Goal: Information Seeking & Learning: Learn about a topic

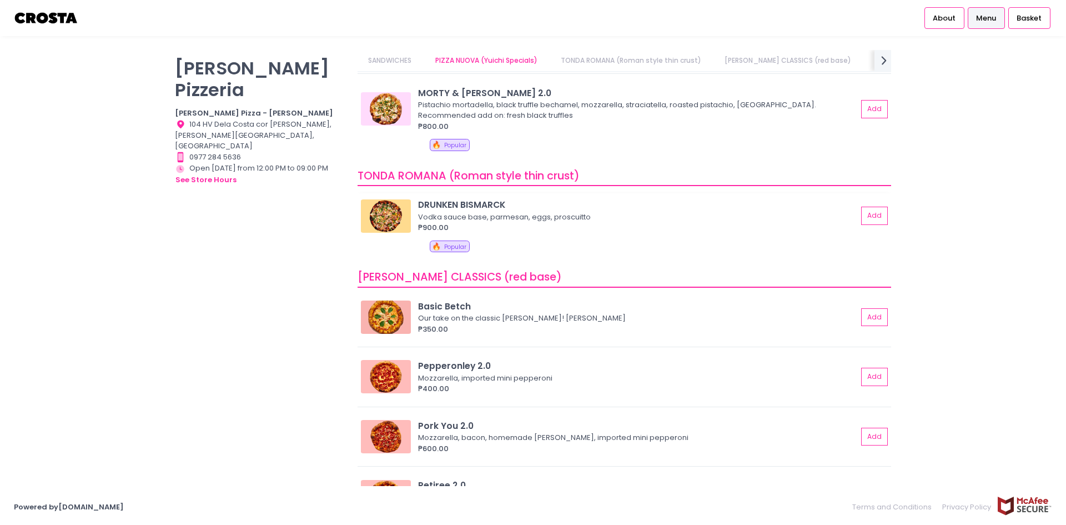
scroll to position [56, 0]
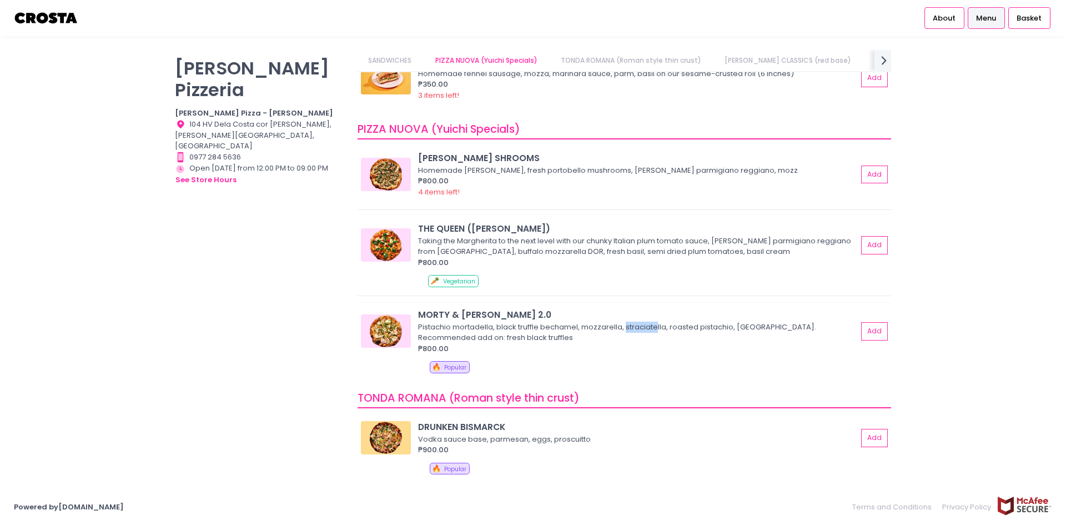
drag, startPoint x: 624, startPoint y: 327, endPoint x: 656, endPoint y: 330, distance: 31.7
click at [656, 330] on div "Pistachio mortadella, black truffle bechamel, mozzarella, straciatella, roasted…" at bounding box center [636, 332] width 436 height 22
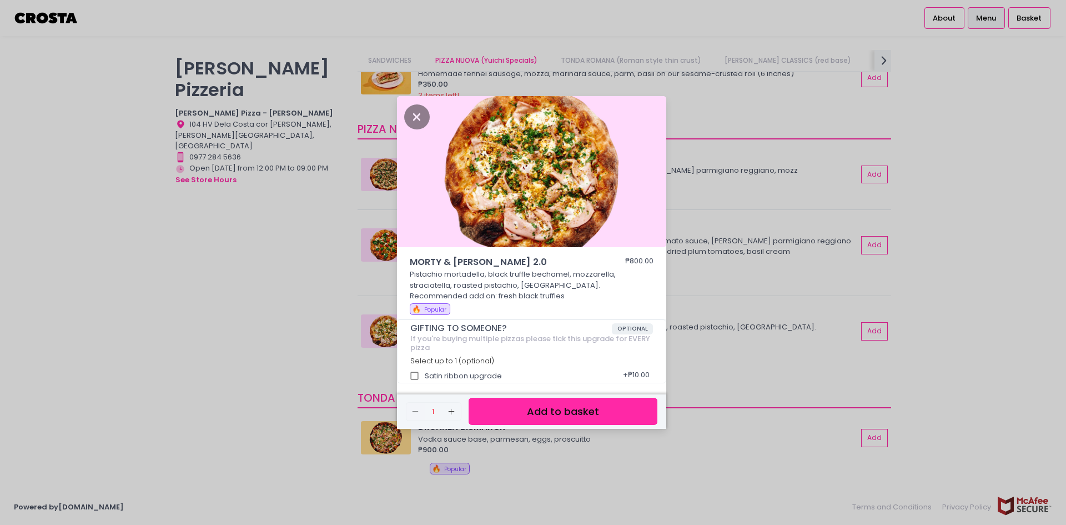
click at [428, 286] on p "Pistachio mortadella, black truffle bechamel, mozzarella, straciatella, roasted…" at bounding box center [532, 285] width 244 height 33
click at [429, 286] on p "Pistachio mortadella, black truffle bechamel, mozzarella, straciatella, roasted…" at bounding box center [532, 285] width 244 height 33
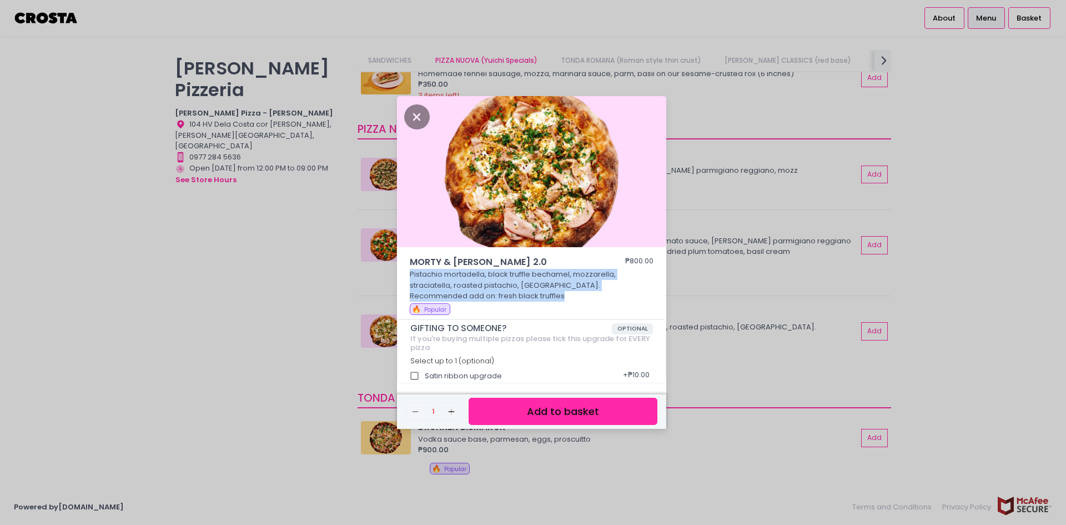
click at [429, 286] on p "Pistachio mortadella, black truffle bechamel, mozzarella, straciatella, roasted…" at bounding box center [532, 285] width 244 height 33
click at [430, 285] on p "Pistachio mortadella, black truffle bechamel, mozzarella, straciatella, roasted…" at bounding box center [532, 285] width 244 height 33
drag, startPoint x: 488, startPoint y: 275, endPoint x: 568, endPoint y: 274, distance: 79.9
click at [568, 274] on p "Pistachio mortadella, black truffle bechamel, mozzarella, straciatella, roasted…" at bounding box center [532, 285] width 244 height 33
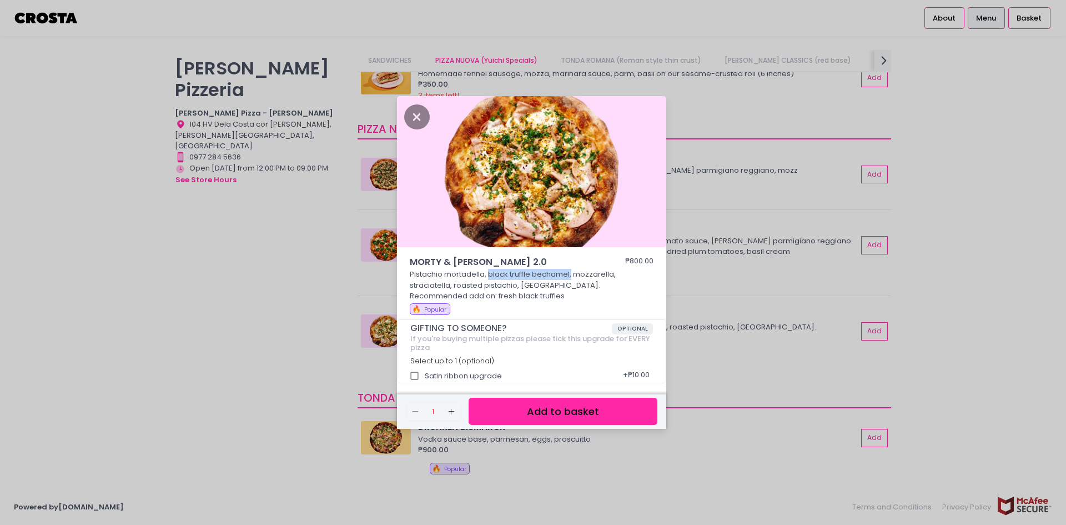
drag, startPoint x: 569, startPoint y: 274, endPoint x: 493, endPoint y: 275, distance: 76.6
click at [488, 274] on p "Pistachio mortadella, black truffle bechamel, mozzarella, straciatella, roasted…" at bounding box center [532, 285] width 244 height 33
copy p "black truffle bechamel,"
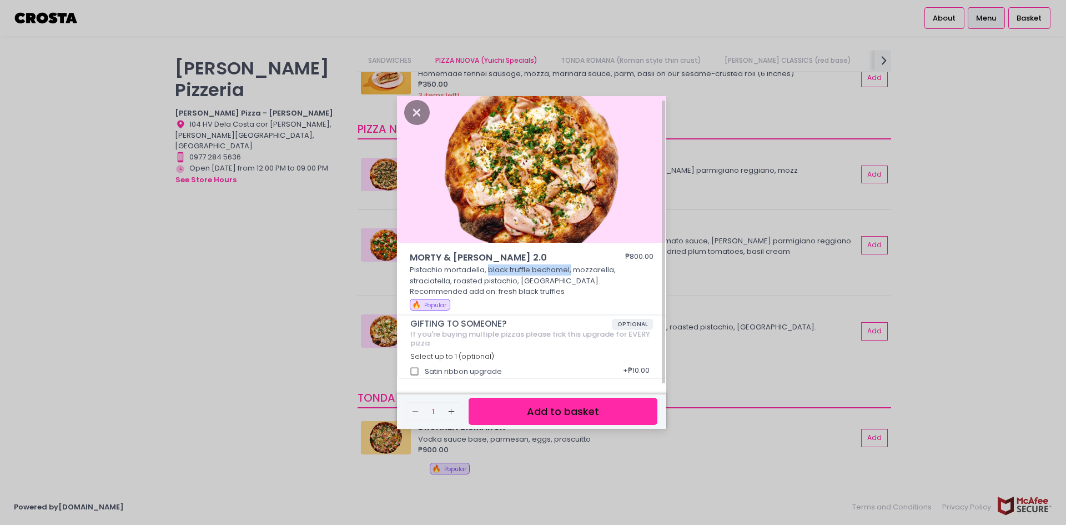
scroll to position [0, 0]
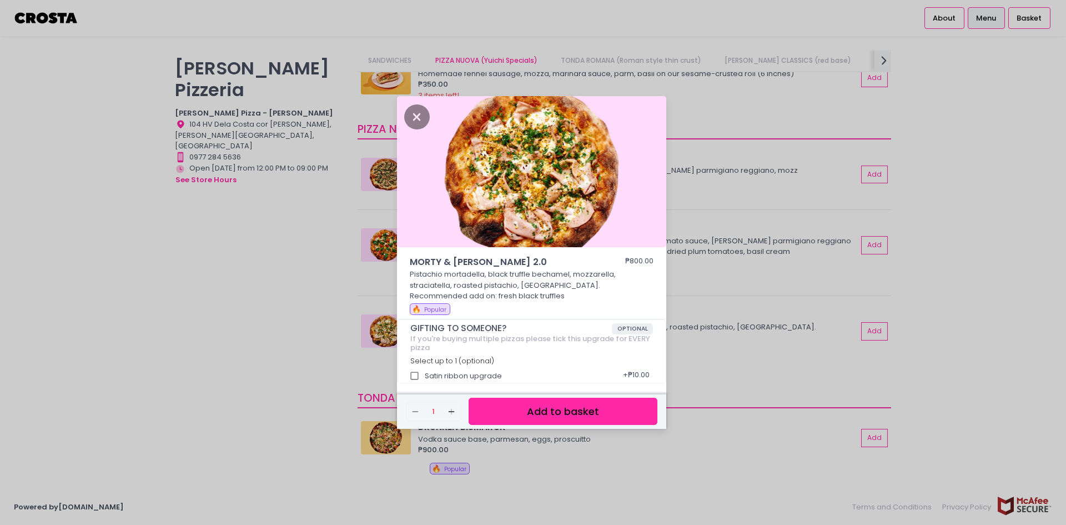
click at [950, 368] on div "MORTY & [PERSON_NAME] 2.0 ₱800.00 Pistachio mortadella, black truffle bechamel,…" at bounding box center [533, 262] width 1066 height 525
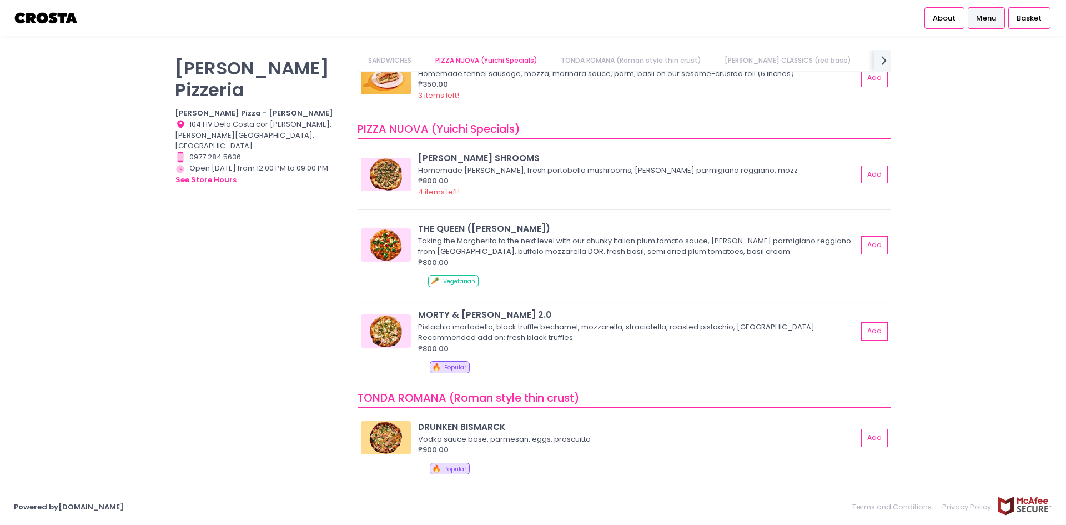
click at [480, 328] on div "Pistachio mortadella, black truffle bechamel, mozzarella, straciatella, roasted…" at bounding box center [636, 332] width 436 height 22
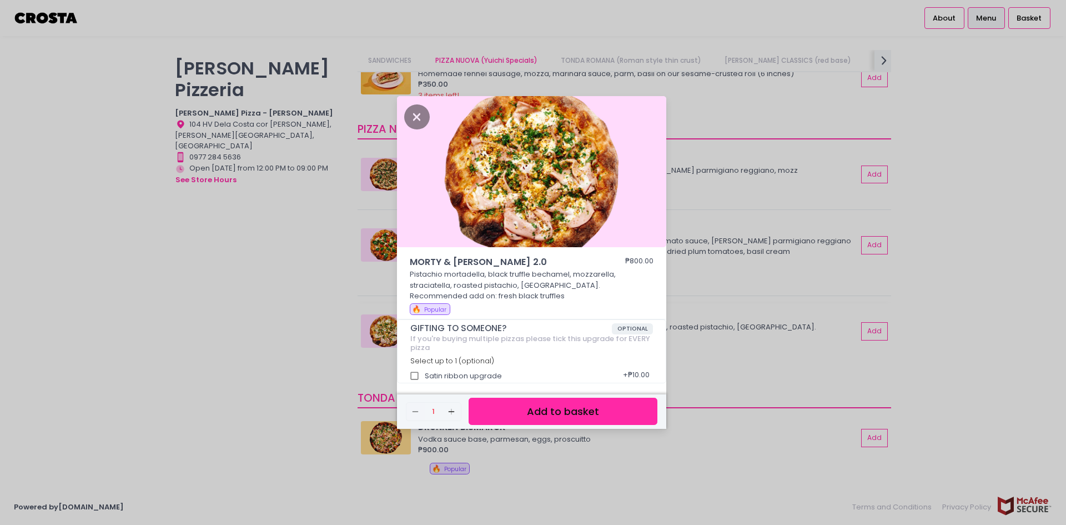
click at [480, 334] on div "If you're buying multiple pizzas please tick this upgrade for EVERY pizza Selec…" at bounding box center [531, 349] width 243 height 31
drag, startPoint x: 480, startPoint y: 328, endPoint x: 455, endPoint y: 273, distance: 60.9
click at [455, 273] on p "Pistachio mortadella, black truffle bechamel, mozzarella, straciatella, roasted…" at bounding box center [532, 285] width 244 height 33
click at [463, 274] on p "Pistachio mortadella, black truffle bechamel, mozzarella, straciatella, roasted…" at bounding box center [532, 285] width 244 height 33
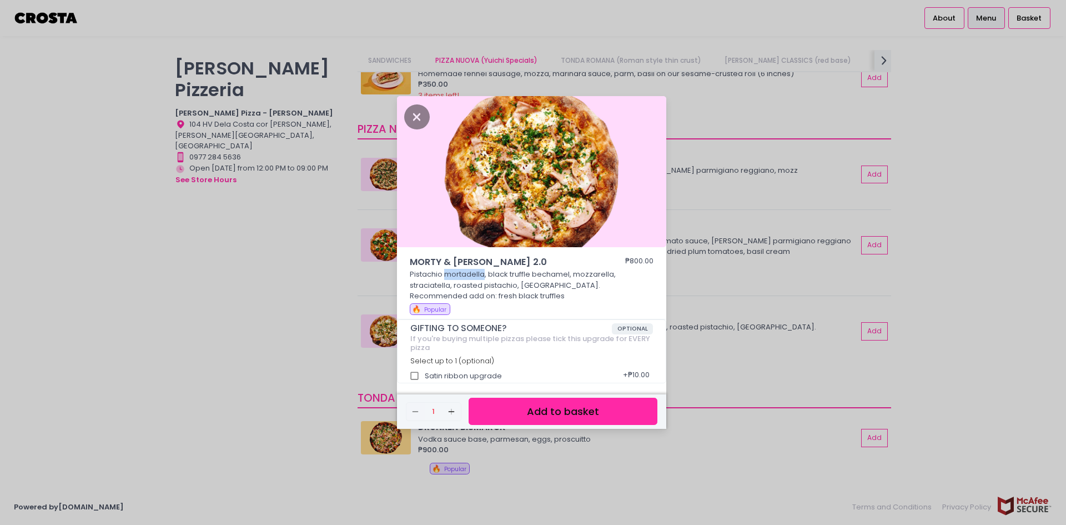
click at [463, 274] on p "Pistachio mortadella, black truffle bechamel, mozzarella, straciatella, roasted…" at bounding box center [532, 285] width 244 height 33
copy p "mortadella"
